Goal: Task Accomplishment & Management: Use online tool/utility

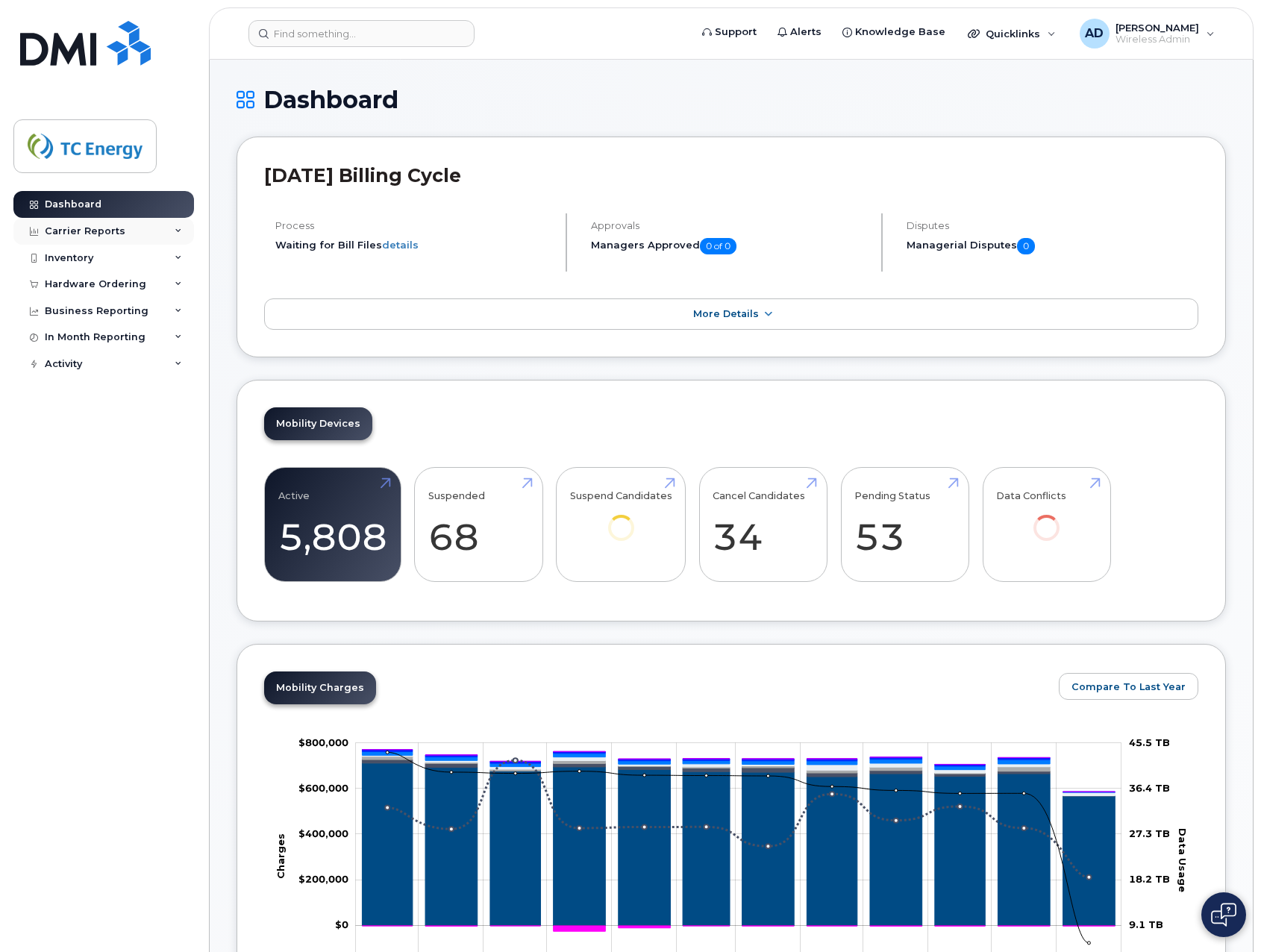
click at [117, 238] on div "Carrier Reports" at bounding box center [104, 232] width 181 height 27
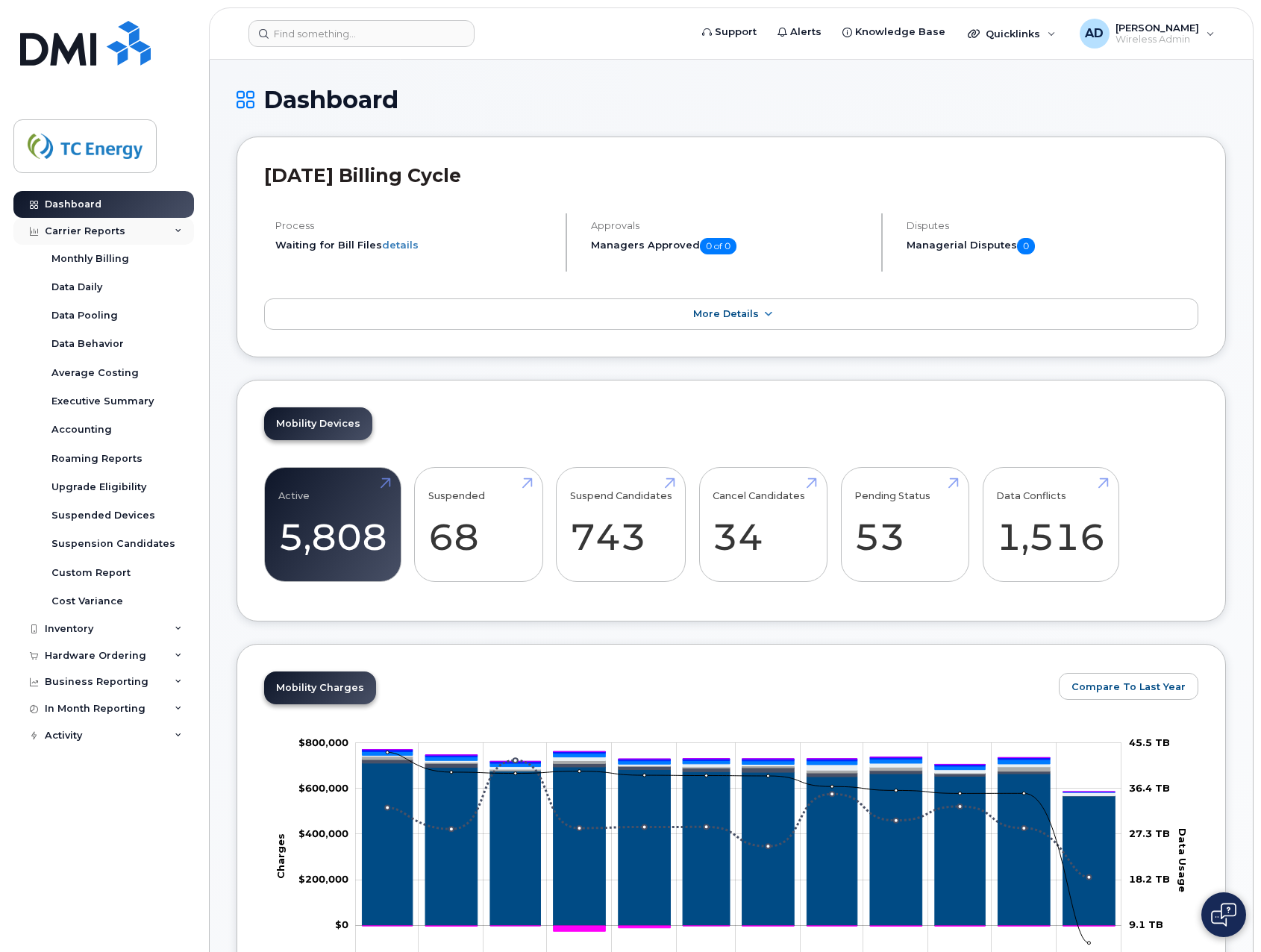
click at [120, 234] on div "Carrier Reports" at bounding box center [104, 232] width 181 height 27
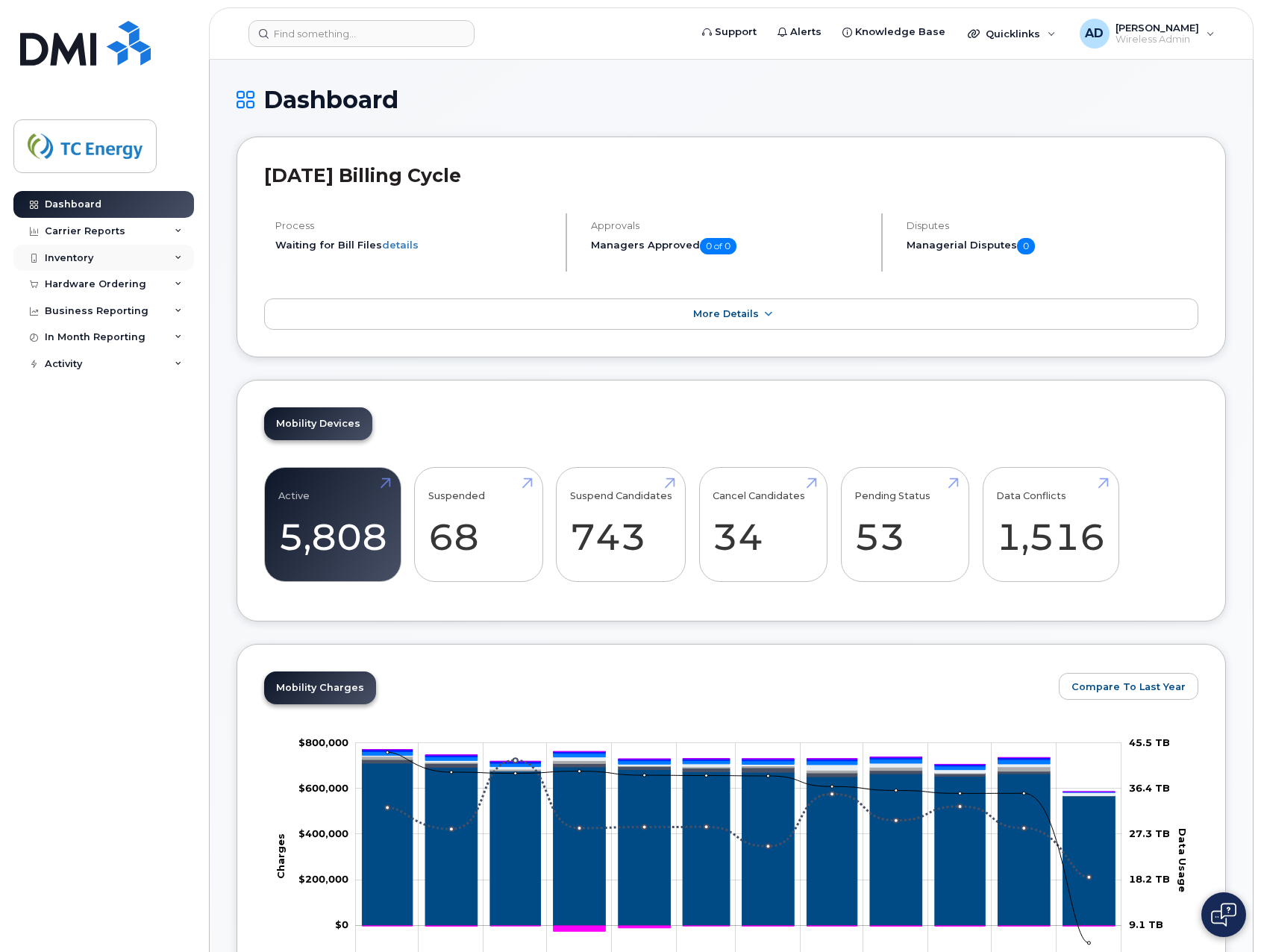
click at [74, 256] on div "Inventory" at bounding box center [69, 258] width 48 height 12
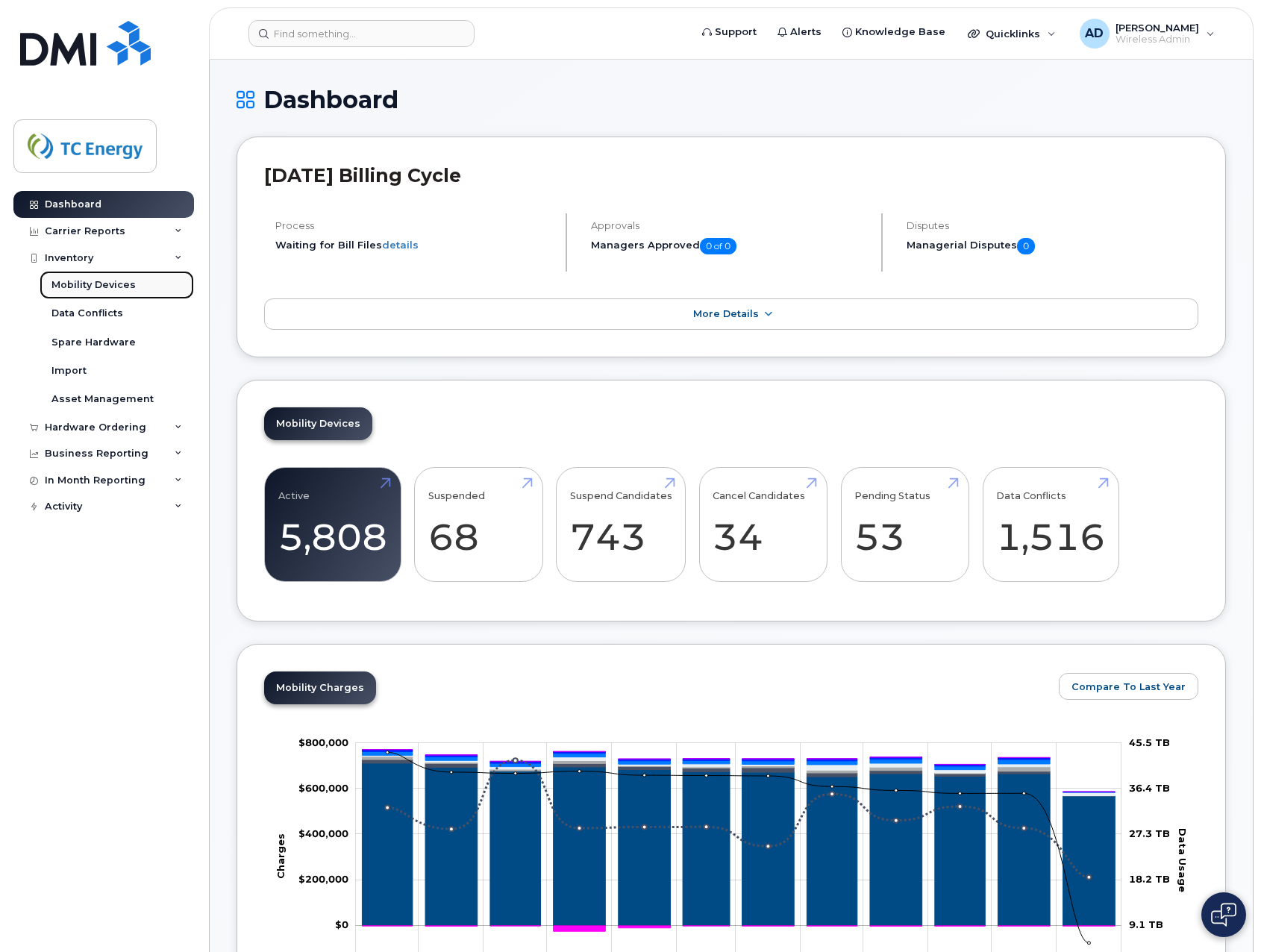
click at [83, 281] on div "Mobility Devices" at bounding box center [93, 285] width 84 height 14
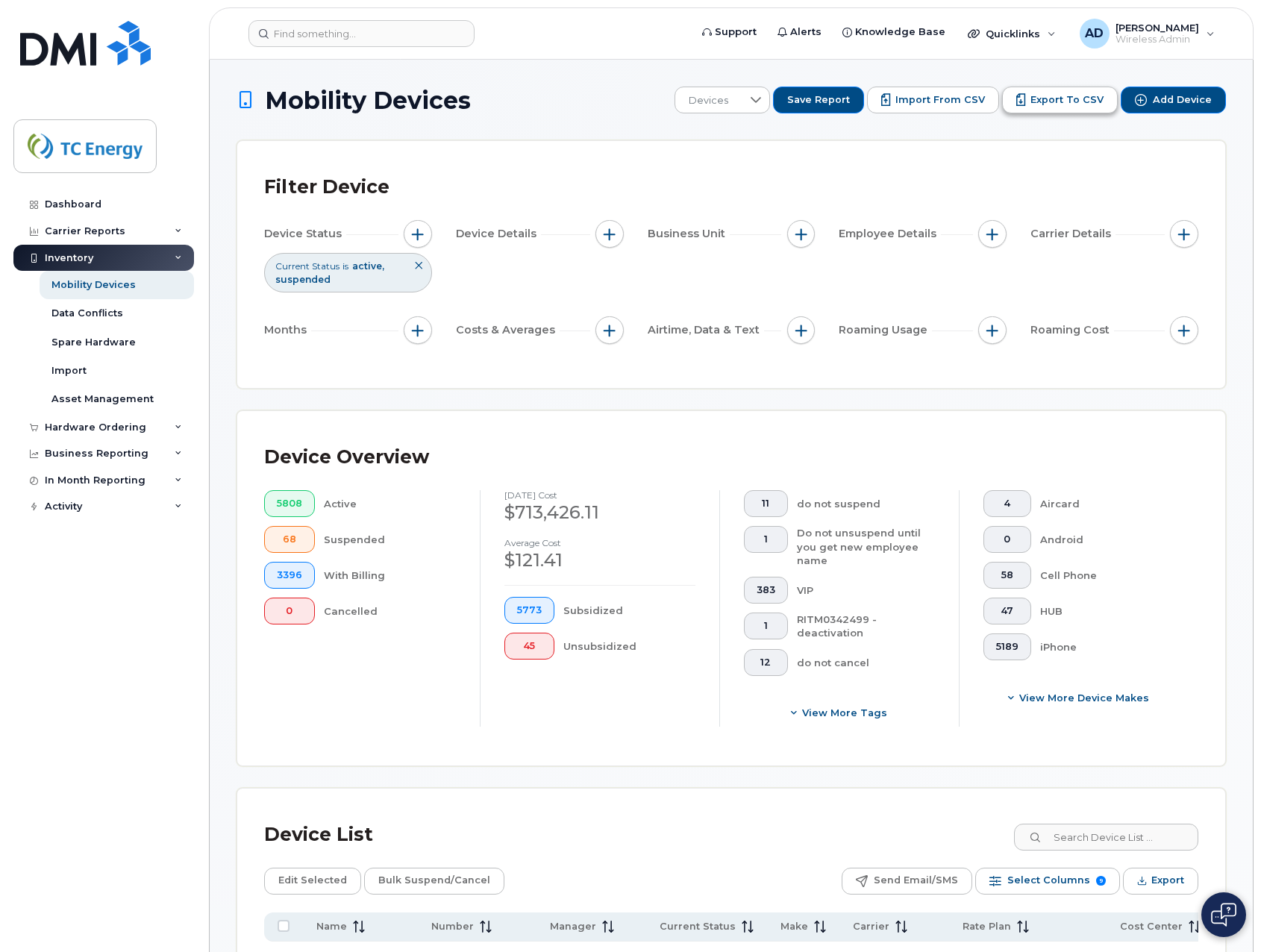
click at [1070, 101] on span "Export to CSV" at bounding box center [1067, 100] width 73 height 14
click at [767, 174] on div "Filter Device" at bounding box center [731, 187] width 934 height 39
drag, startPoint x: 859, startPoint y: 357, endPoint x: 918, endPoint y: 333, distance: 63.7
click at [864, 354] on div "Filter Device Device Status Current Status is active suspended Device Details B…" at bounding box center [731, 264] width 934 height 193
